Goal: Task Accomplishment & Management: Manage account settings

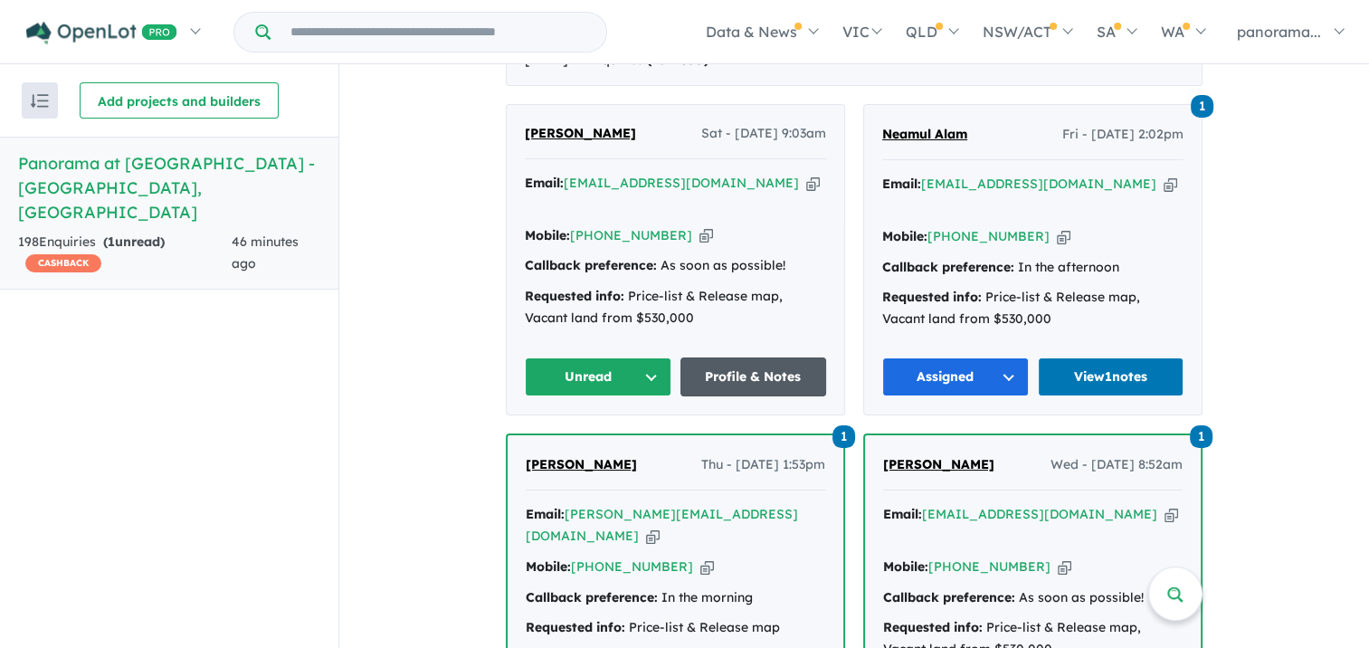
scroll to position [724, 0]
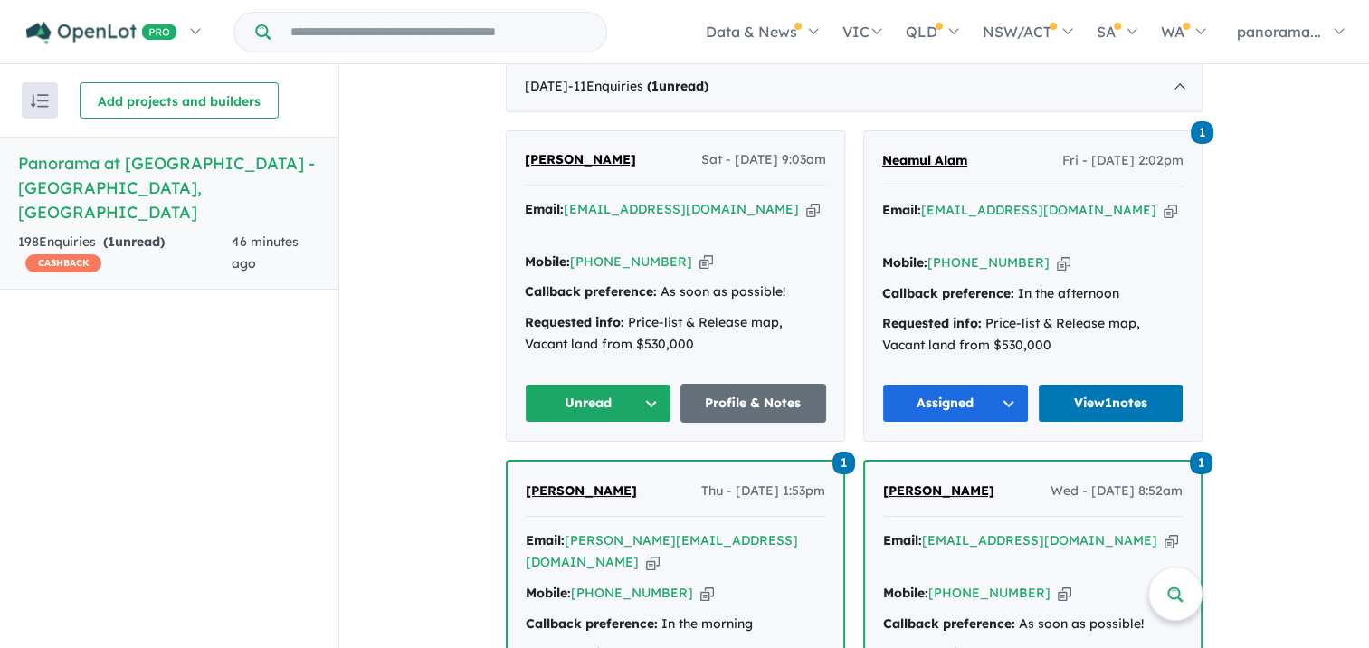
click at [601, 384] on button "Unread" at bounding box center [598, 403] width 147 height 39
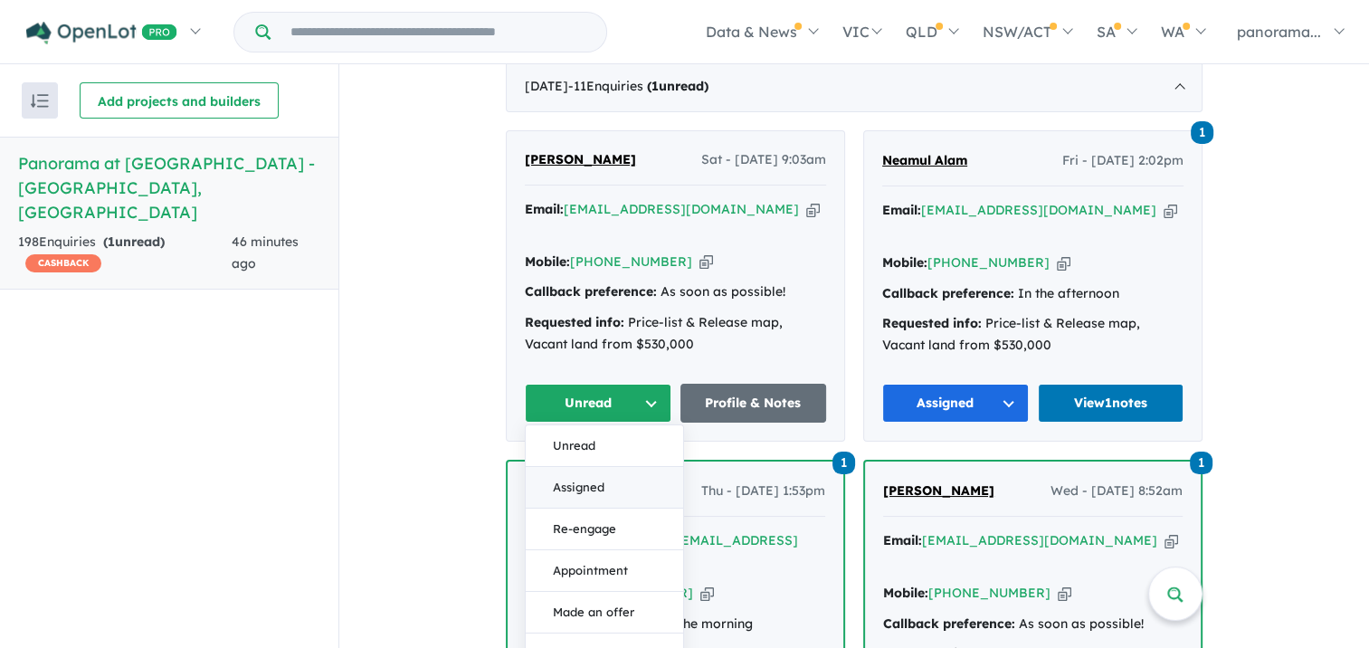
click at [609, 467] on button "Assigned" at bounding box center [604, 488] width 157 height 42
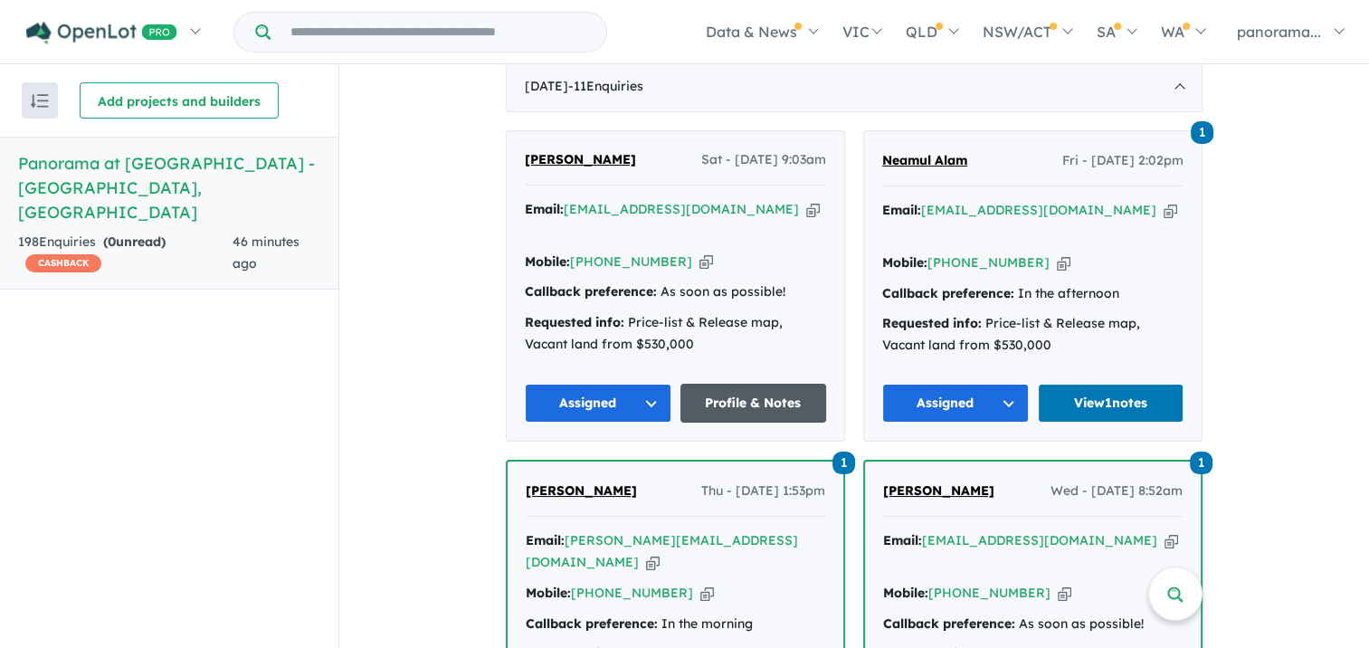
click at [712, 384] on link "Profile & Notes" at bounding box center [754, 403] width 147 height 39
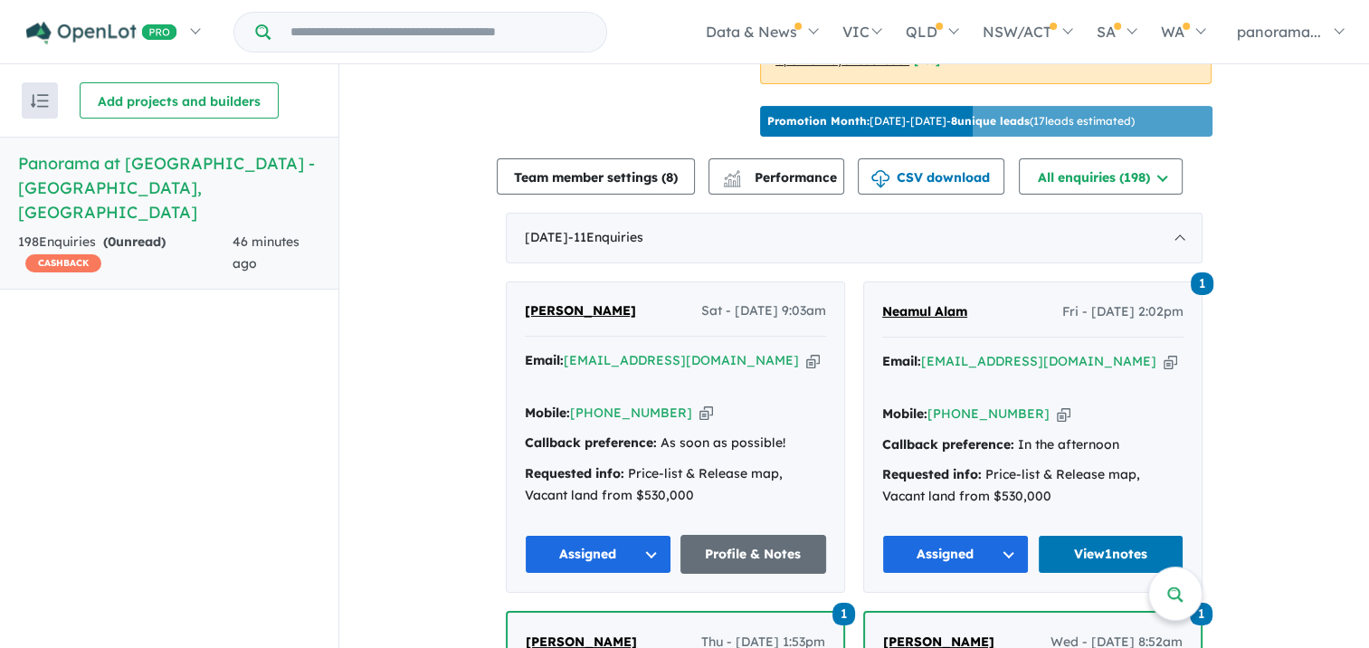
scroll to position [543, 0]
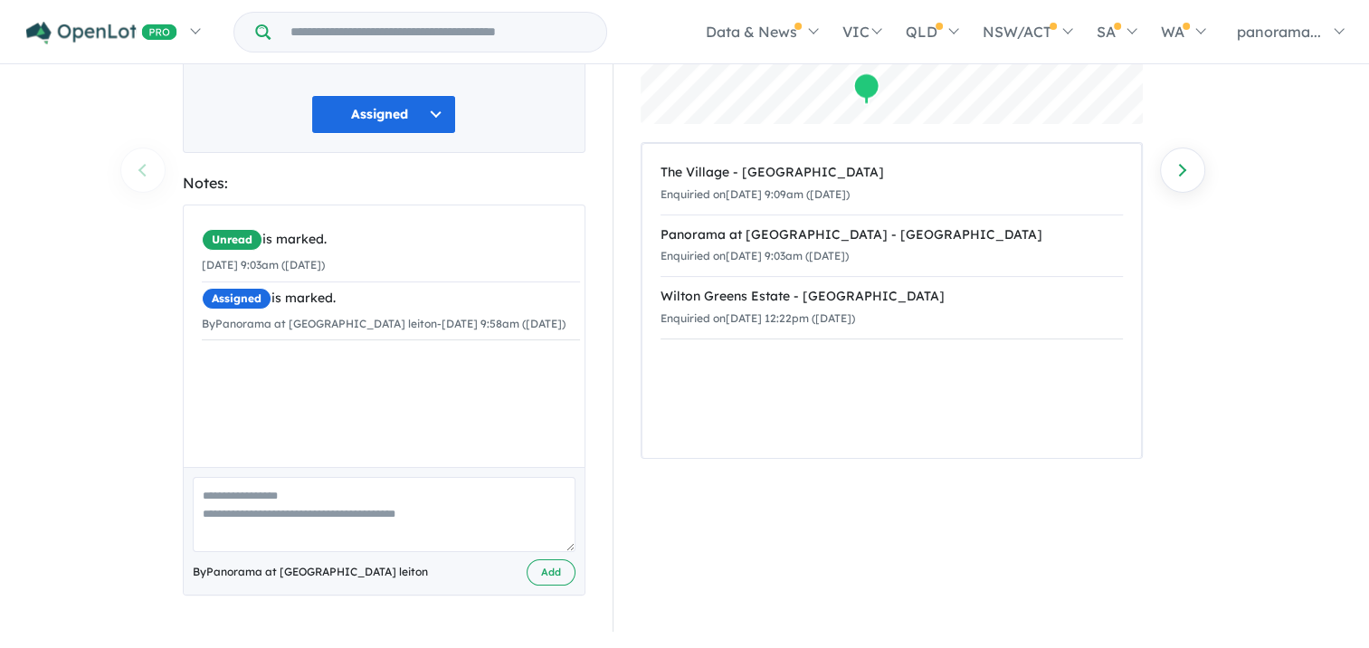
scroll to position [243, 0]
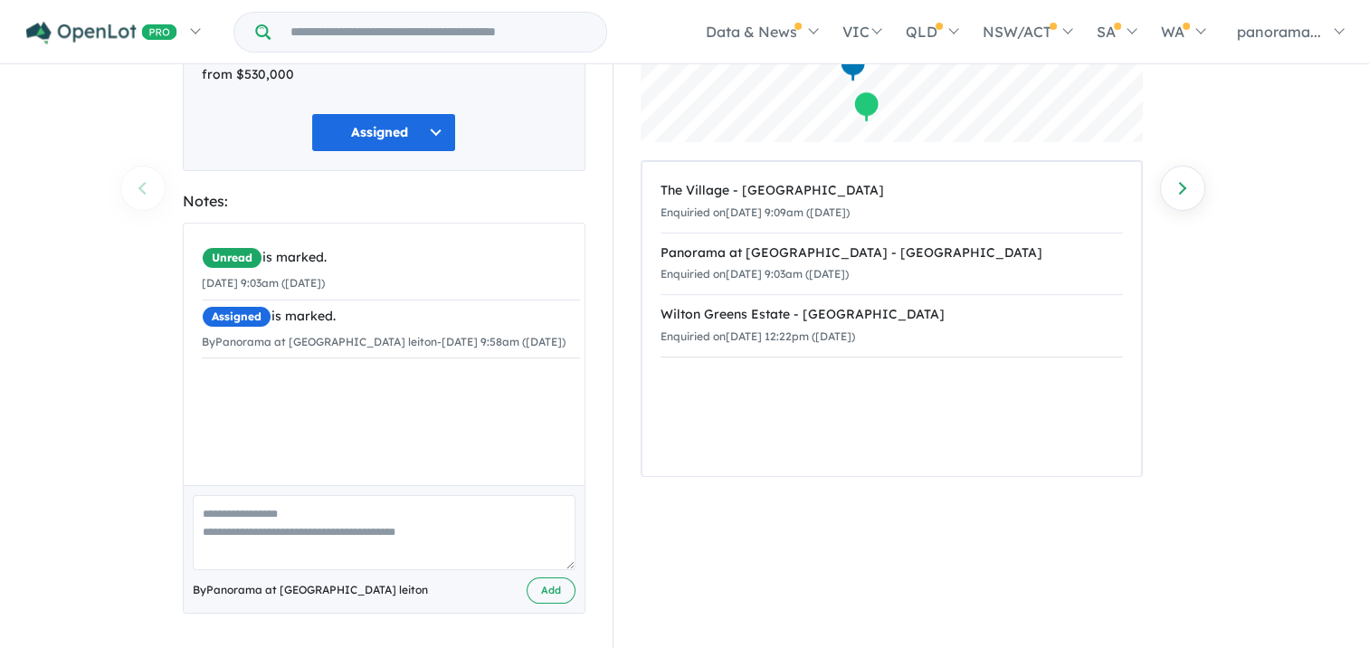
click at [224, 550] on textarea at bounding box center [384, 532] width 383 height 75
type textarea "**********"
click at [547, 590] on button "Add" at bounding box center [551, 590] width 49 height 26
